Goal: Check status

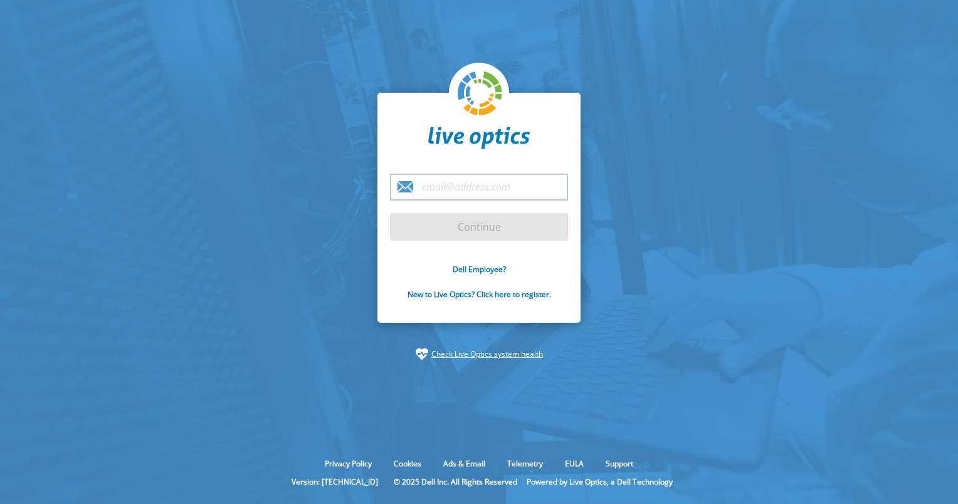
click at [477, 191] on input "email" at bounding box center [479, 187] width 178 height 27
type input "[PERSON_NAME][EMAIL_ADDRESS][PERSON_NAME][DOMAIN_NAME]"
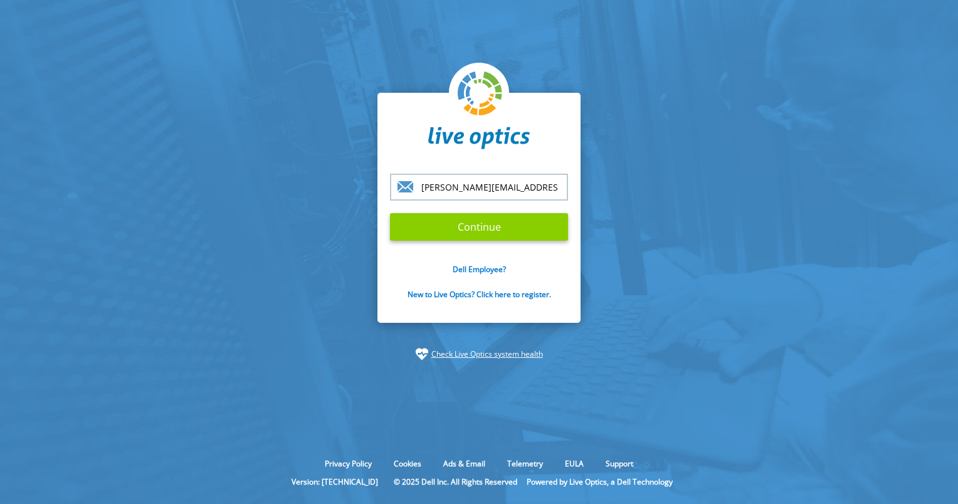
click at [470, 222] on input "Continue" at bounding box center [479, 227] width 178 height 28
click at [462, 219] on input "Continue" at bounding box center [479, 227] width 178 height 28
click at [474, 223] on input "Continue" at bounding box center [479, 227] width 178 height 28
click at [471, 229] on input "Continue" at bounding box center [479, 227] width 178 height 28
click at [464, 224] on input "Continue" at bounding box center [479, 227] width 178 height 28
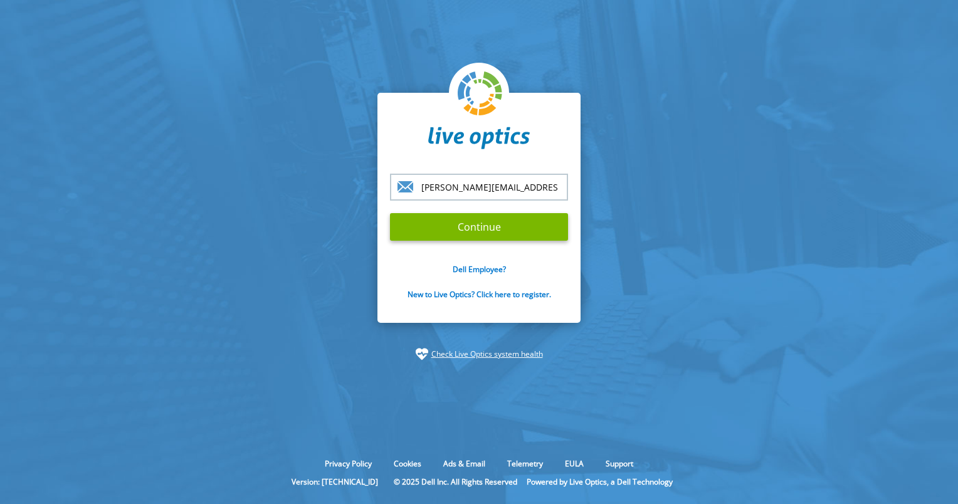
drag, startPoint x: 764, startPoint y: 222, endPoint x: 764, endPoint y: 208, distance: 13.8
click at [764, 223] on section "john.smits@yielder.com Continue Dell Employee? New to Live Optics? Click here t…" at bounding box center [479, 226] width 958 height 453
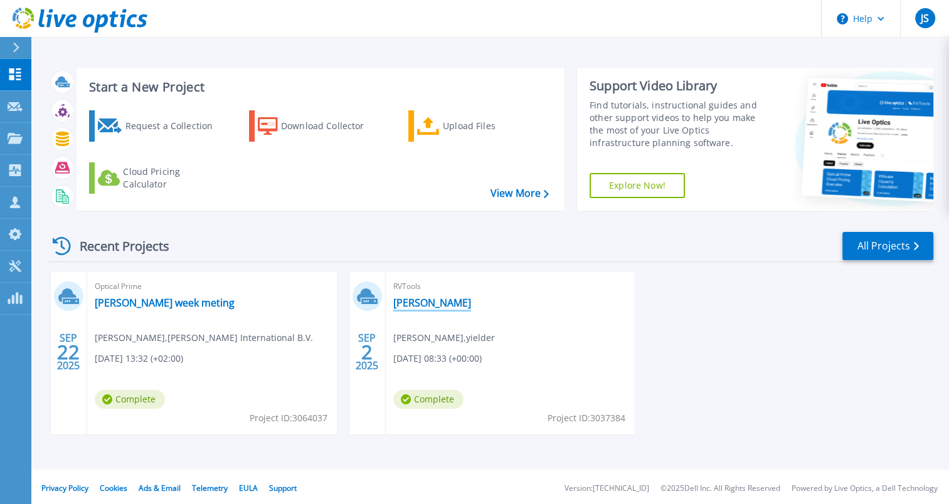
click at [418, 305] on link "[PERSON_NAME]" at bounding box center [432, 303] width 78 height 13
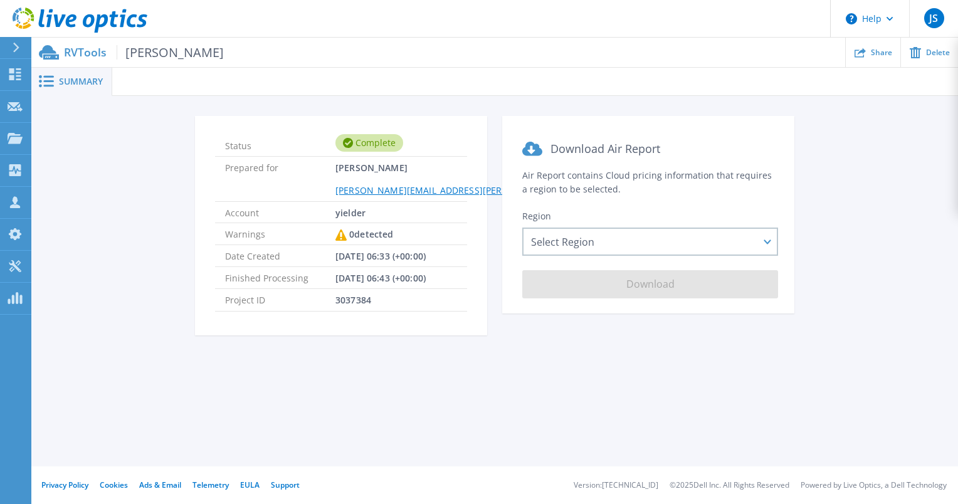
click at [61, 107] on div "Status Complete Prepared for John Smits john.smits@yielder.com Account yielder …" at bounding box center [494, 232] width 927 height 273
click at [137, 51] on span "VD Valk" at bounding box center [170, 52] width 107 height 14
click at [19, 114] on link "Request Capture Request Capture" at bounding box center [15, 107] width 31 height 32
click at [419, 435] on div "Summary Status Complete Prepared for [PERSON_NAME] [PERSON_NAME][EMAIL_ADDRESS]…" at bounding box center [494, 233] width 927 height 467
